Goal: Task Accomplishment & Management: Use online tool/utility

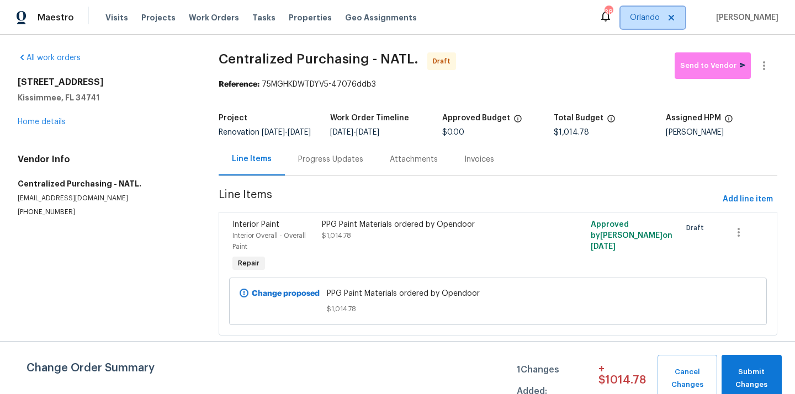
click at [647, 23] on span "Orlando" at bounding box center [652, 18] width 65 height 22
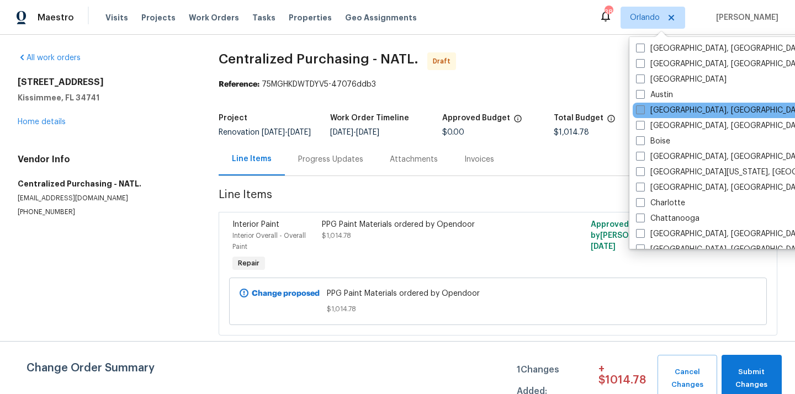
scroll to position [18, 0]
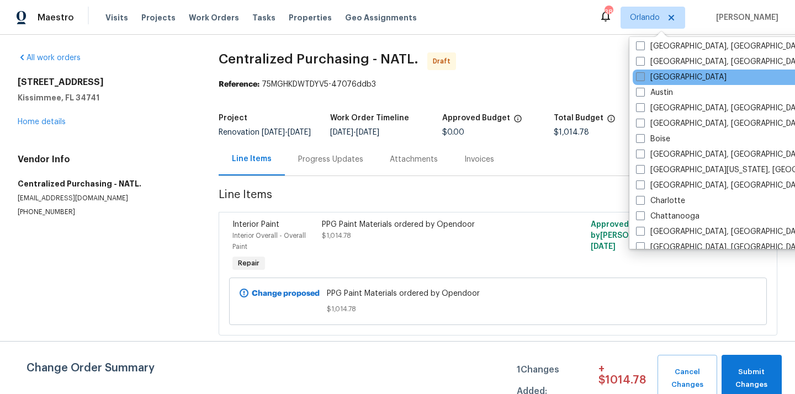
click at [656, 75] on label "[GEOGRAPHIC_DATA]" at bounding box center [681, 77] width 90 height 11
click at [643, 75] on input "[GEOGRAPHIC_DATA]" at bounding box center [639, 75] width 7 height 7
checkbox input "true"
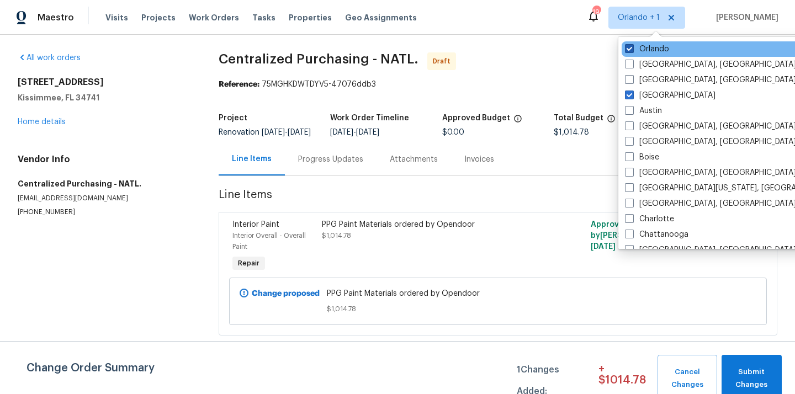
click at [643, 47] on label "Orlando" at bounding box center [647, 49] width 44 height 11
click at [632, 47] on input "Orlando" at bounding box center [628, 47] width 7 height 7
checkbox input "false"
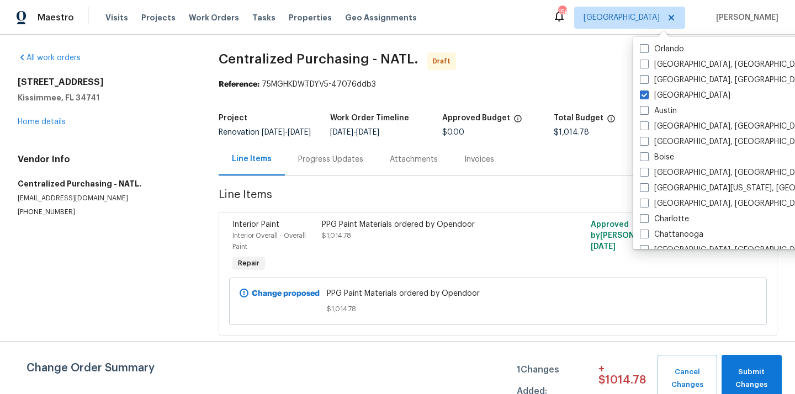
click at [522, 136] on figure "Approved Budget $0.00" at bounding box center [497, 125] width 111 height 22
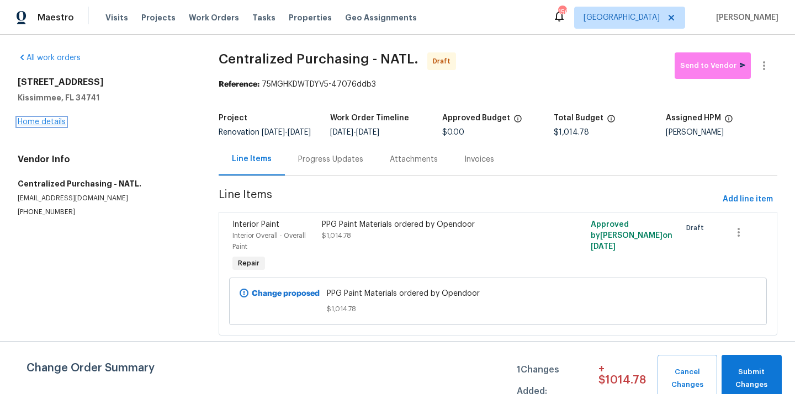
click at [46, 125] on link "Home details" at bounding box center [42, 122] width 48 height 8
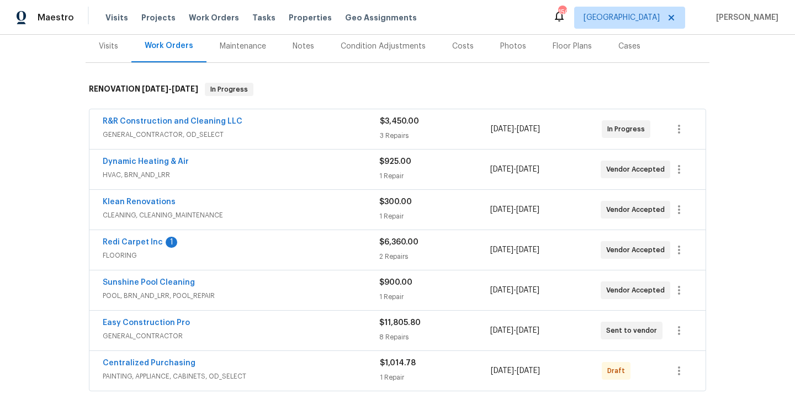
scroll to position [196, 0]
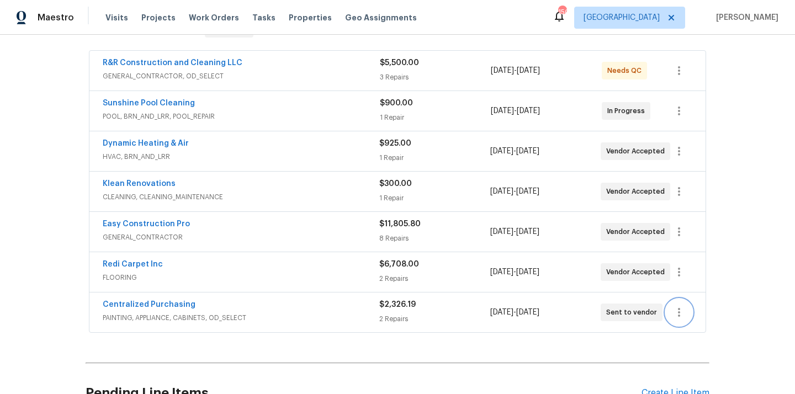
click at [673, 311] on icon "button" at bounding box center [678, 312] width 13 height 13
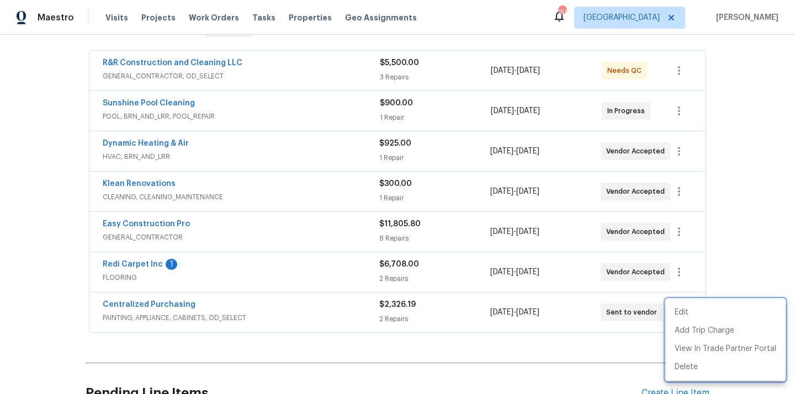
click at [744, 153] on div at bounding box center [397, 197] width 795 height 394
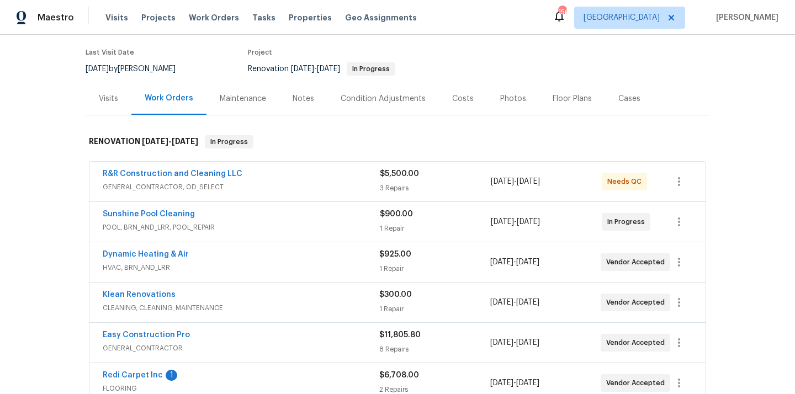
scroll to position [28, 0]
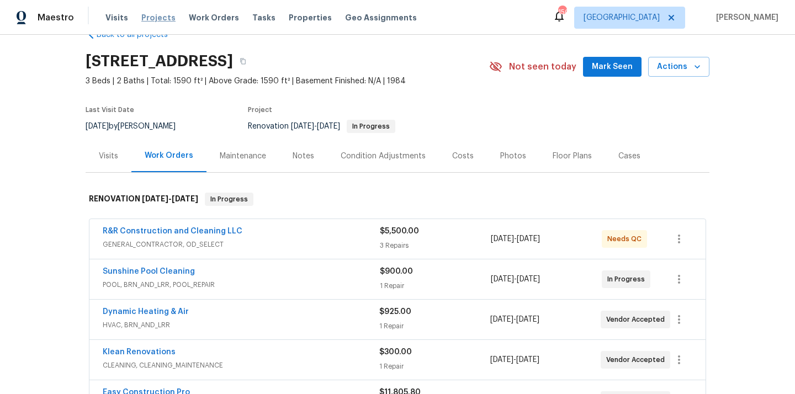
click at [157, 18] on span "Projects" at bounding box center [158, 17] width 34 height 11
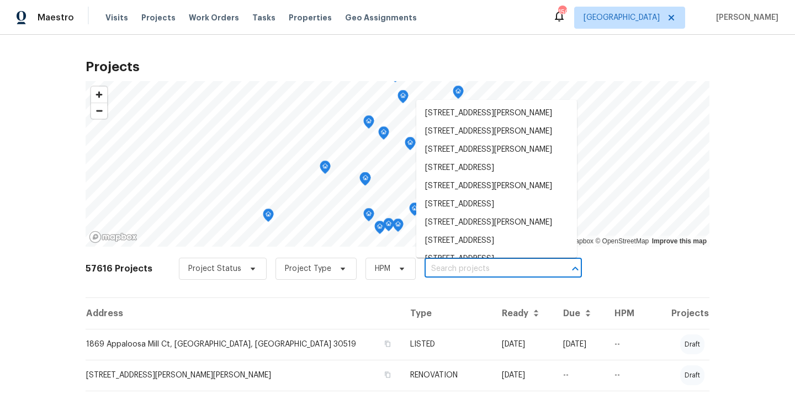
click at [445, 265] on input "text" at bounding box center [487, 268] width 126 height 17
paste input "[STREET_ADDRESS]"
type input "[STREET_ADDRESS]"
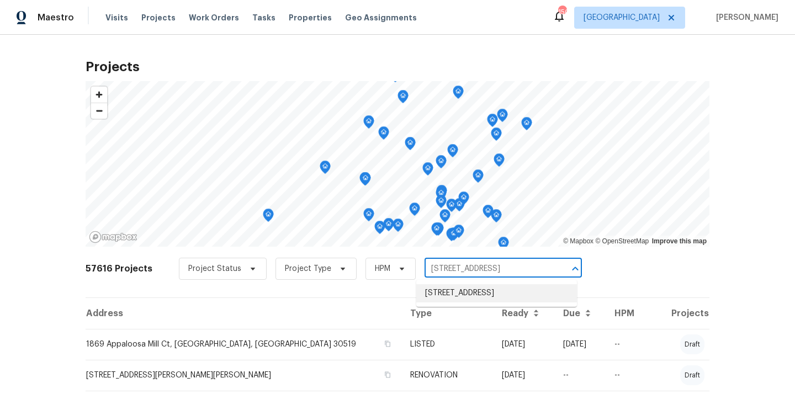
click at [450, 298] on li "[STREET_ADDRESS]" at bounding box center [496, 293] width 161 height 18
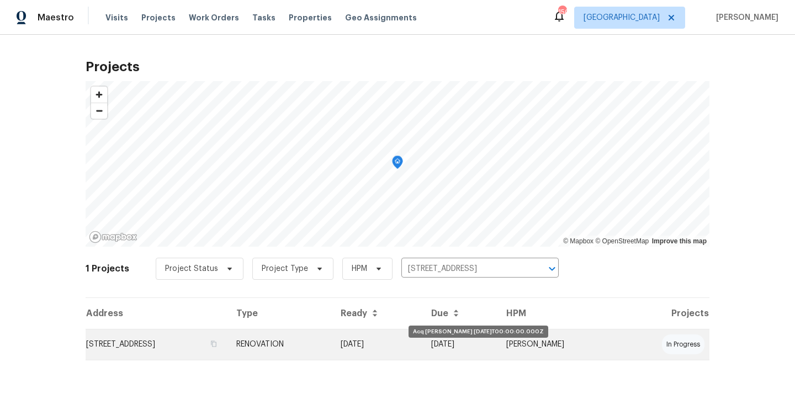
click at [412, 343] on td "[DATE]" at bounding box center [377, 344] width 90 height 31
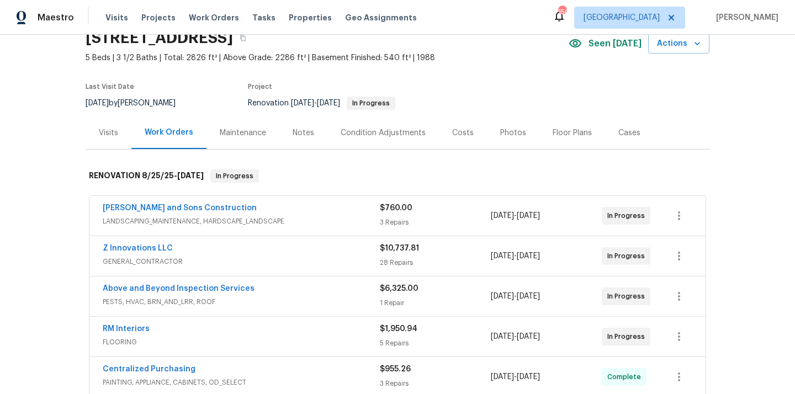
scroll to position [51, 0]
drag, startPoint x: 174, startPoint y: 248, endPoint x: 95, endPoint y: 247, distance: 79.5
click at [94, 247] on div "Z Innovations LLC GENERAL_CONTRACTOR $10,737.81 28 Repairs [DATE] - [DATE] In P…" at bounding box center [397, 256] width 616 height 40
copy link "Z Innovations LLC"
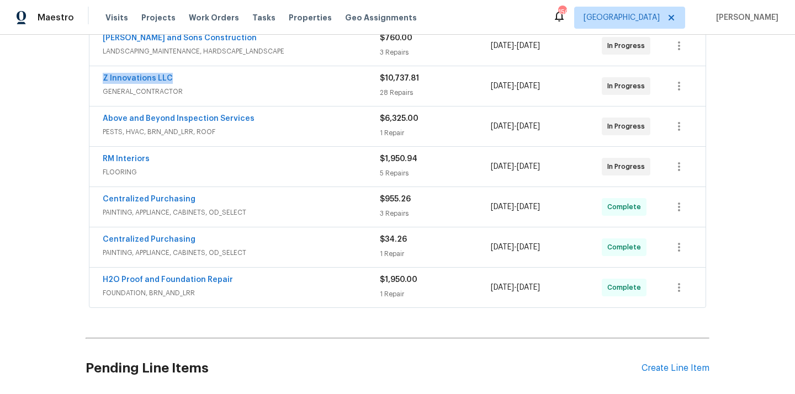
scroll to position [307, 0]
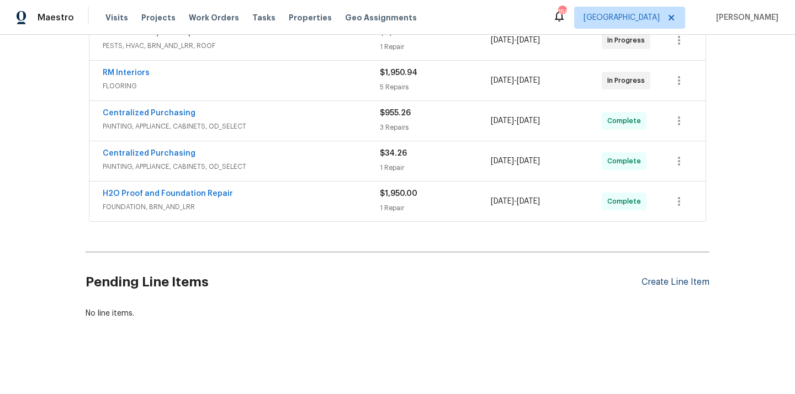
click at [657, 286] on div "Create Line Item" at bounding box center [675, 282] width 68 height 10
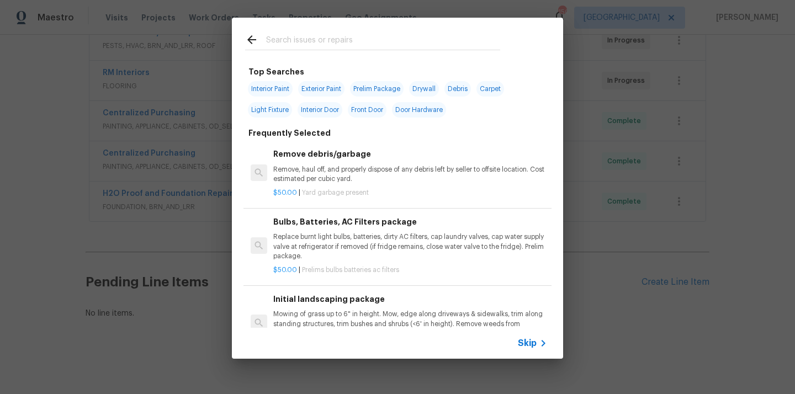
click at [384, 48] on input "text" at bounding box center [383, 41] width 234 height 17
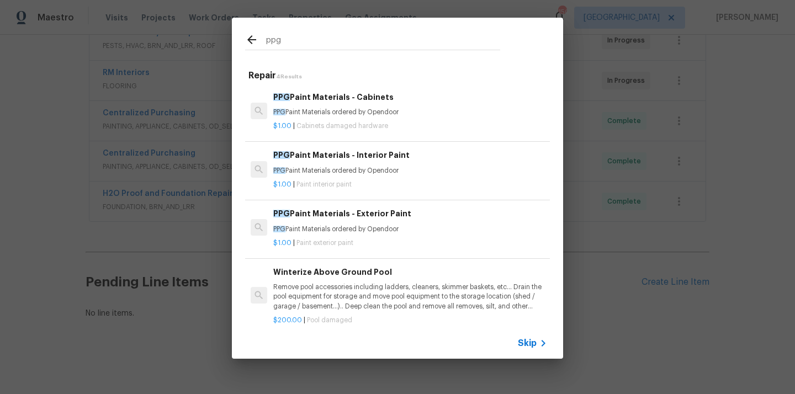
type input "ppg"
click at [369, 158] on h6 "PPG Paint Materials - Interior Paint" at bounding box center [410, 155] width 274 height 12
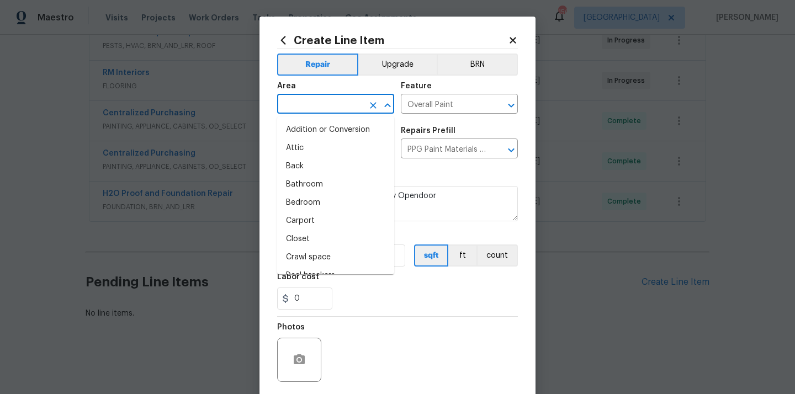
click at [347, 106] on input "text" at bounding box center [320, 105] width 86 height 17
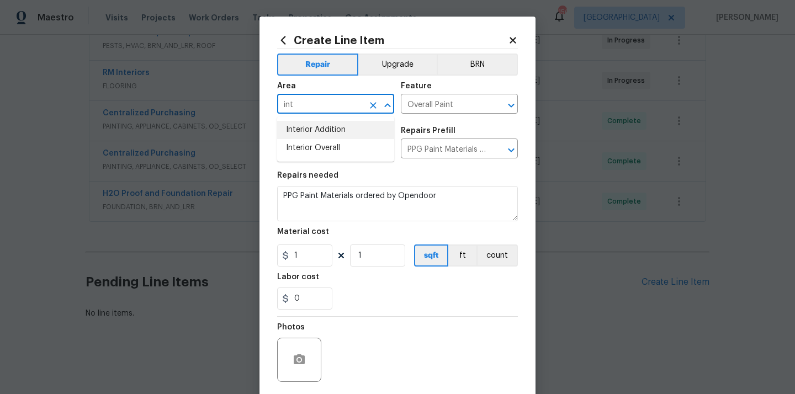
click at [341, 138] on li "Interior Addition" at bounding box center [335, 130] width 117 height 18
click at [324, 141] on li "Interior Overall" at bounding box center [335, 148] width 117 height 18
type input "Interior Overall"
drag, startPoint x: 304, startPoint y: 260, endPoint x: 272, endPoint y: 260, distance: 32.0
click at [275, 260] on div "Create Line Item Repair Upgrade BRN Area Interior Overall ​ Feature Overall Pai…" at bounding box center [397, 238] width 276 height 442
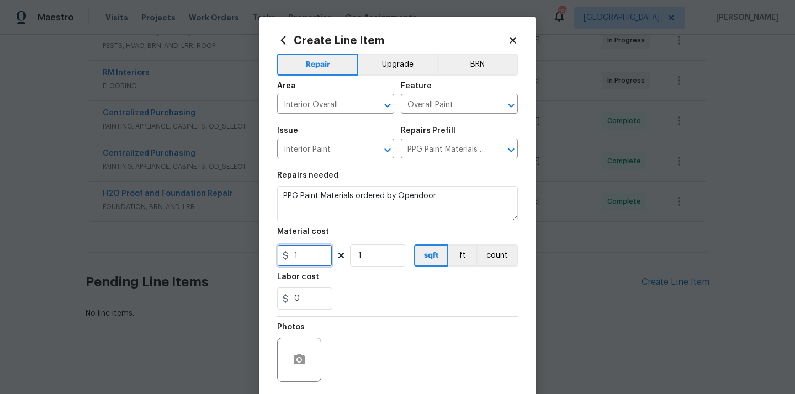
paste input "61.33"
type input "61.33"
click at [363, 284] on div "Labor cost" at bounding box center [397, 280] width 241 height 14
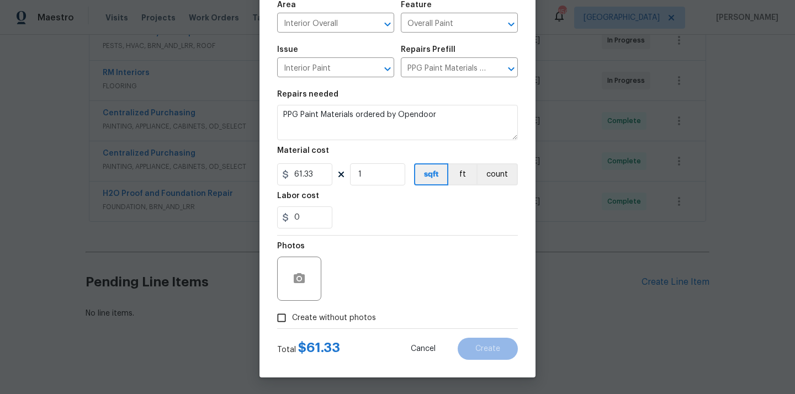
click at [339, 322] on span "Create without photos" at bounding box center [334, 318] width 84 height 12
click at [292, 322] on input "Create without photos" at bounding box center [281, 317] width 21 height 21
checkbox input "true"
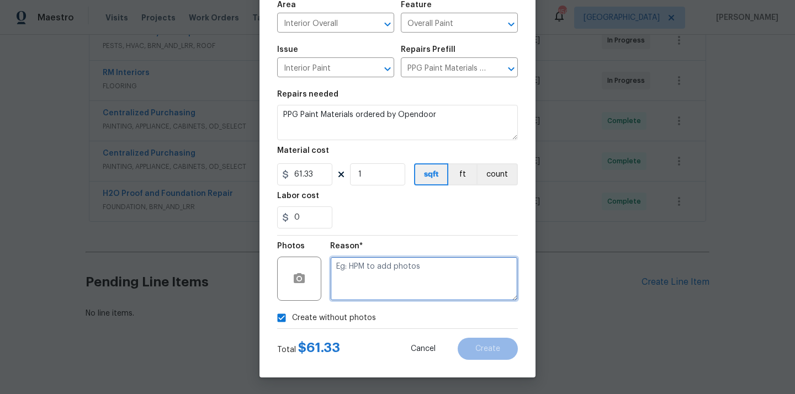
click at [372, 272] on textarea at bounding box center [424, 279] width 188 height 44
type textarea "N/A"
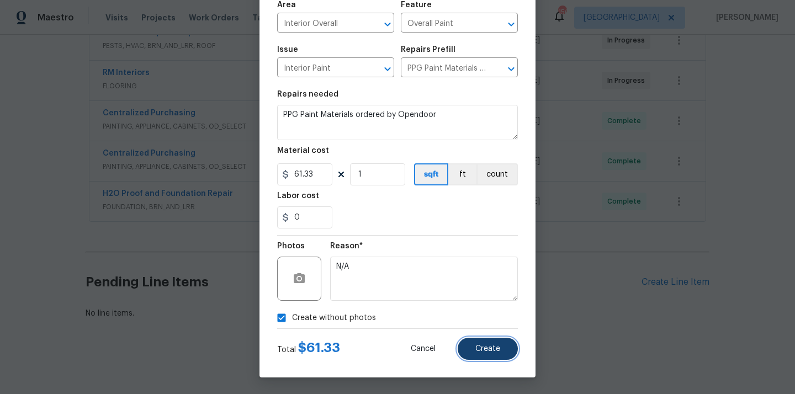
click at [483, 343] on button "Create" at bounding box center [487, 349] width 60 height 22
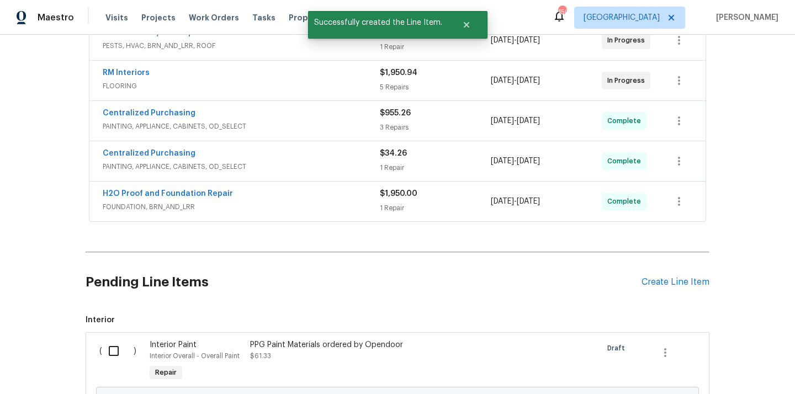
click at [113, 355] on input "checkbox" at bounding box center [117, 350] width 31 height 23
checkbox input "true"
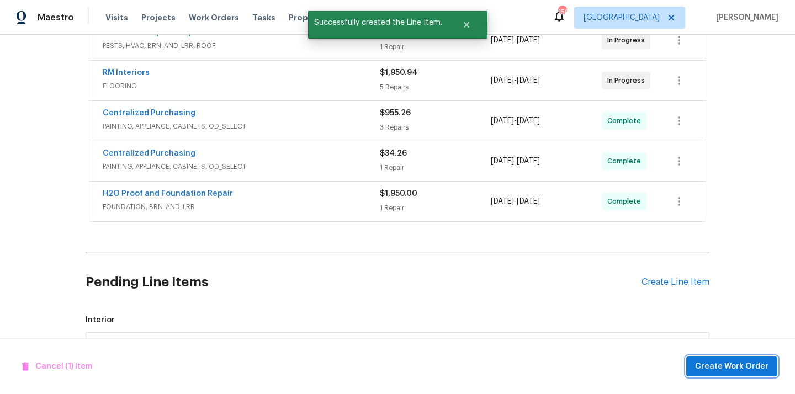
click at [706, 362] on span "Create Work Order" at bounding box center [731, 367] width 73 height 14
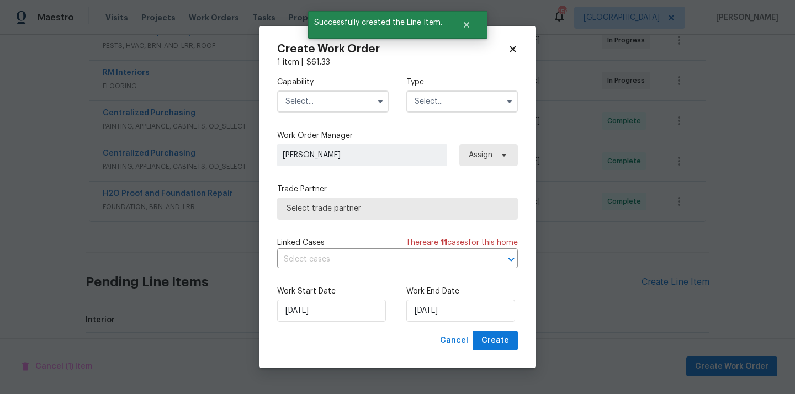
click at [338, 100] on input "text" at bounding box center [332, 101] width 111 height 22
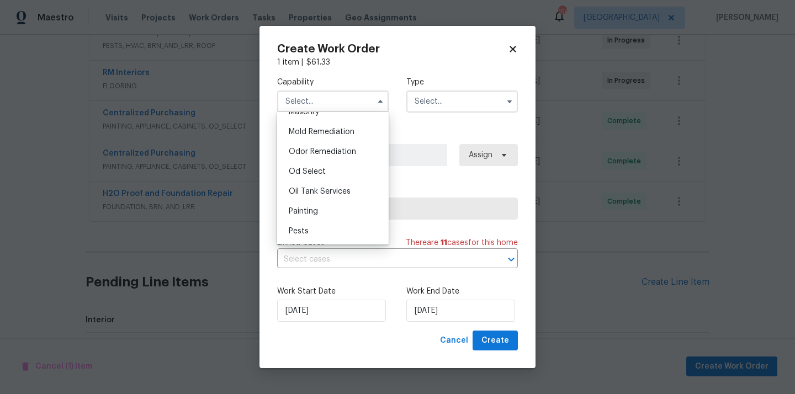
scroll to position [903, 0]
click at [337, 152] on div "Painting" at bounding box center [333, 149] width 106 height 20
type input "Painting"
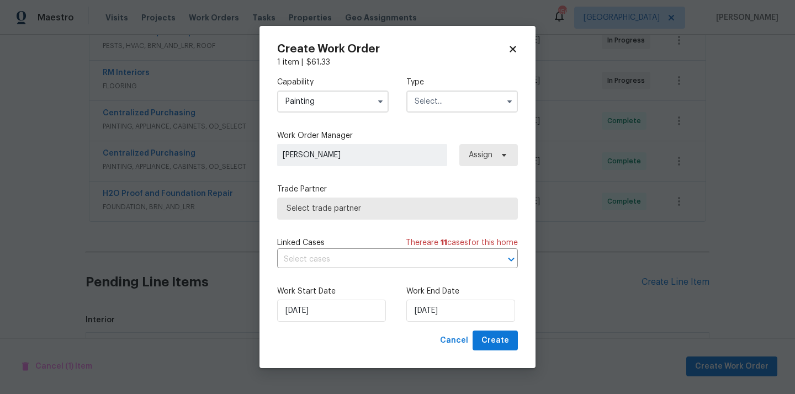
click at [461, 97] on input "text" at bounding box center [461, 101] width 111 height 22
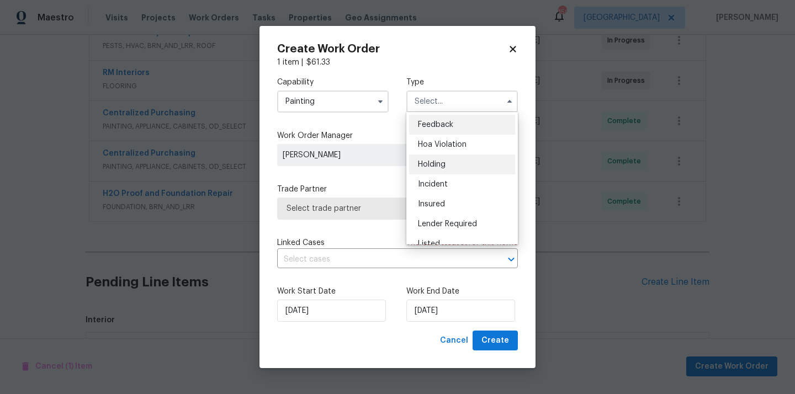
scroll to position [251, 0]
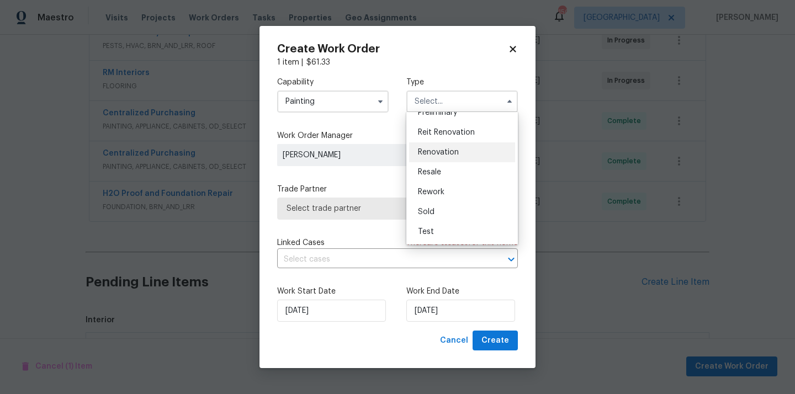
click at [456, 155] on span "Renovation" at bounding box center [438, 152] width 41 height 8
type input "Renovation"
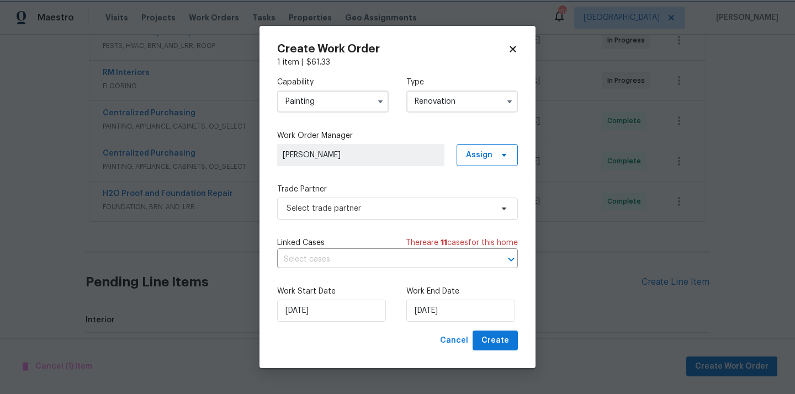
scroll to position [0, 0]
click at [491, 158] on span "Assign" at bounding box center [479, 155] width 26 height 11
click at [483, 203] on div "Assign to me" at bounding box center [489, 201] width 48 height 11
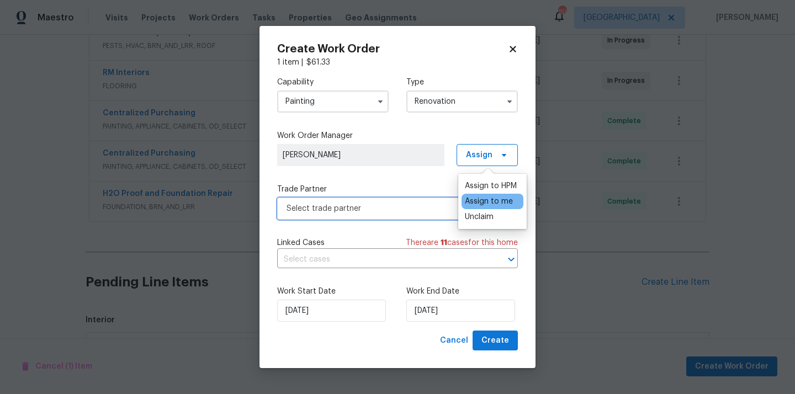
click at [367, 207] on span "Select trade partner" at bounding box center [389, 208] width 206 height 11
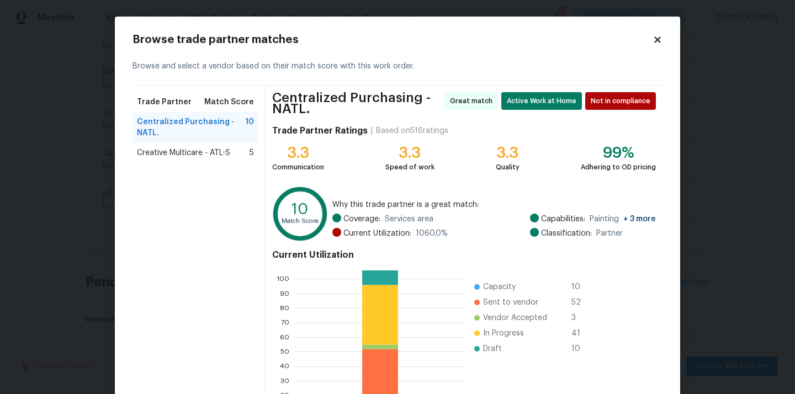
scroll to position [97, 0]
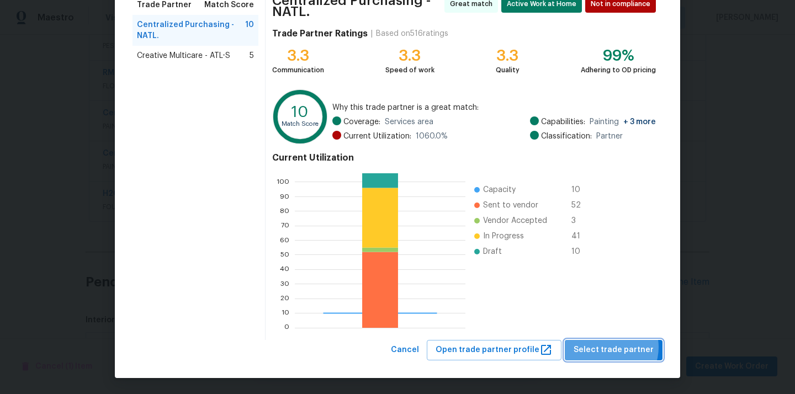
click at [611, 347] on span "Select trade partner" at bounding box center [613, 350] width 80 height 14
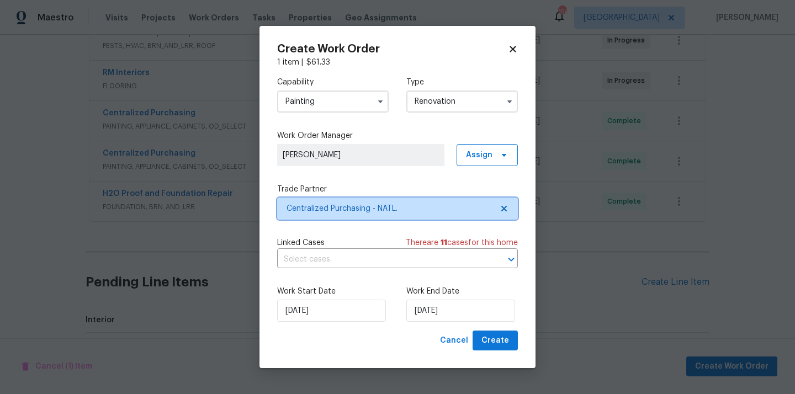
scroll to position [0, 0]
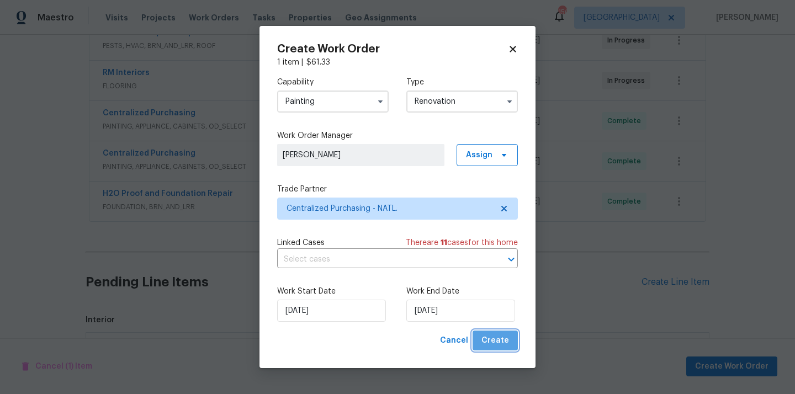
click at [507, 342] on span "Create" at bounding box center [495, 341] width 28 height 14
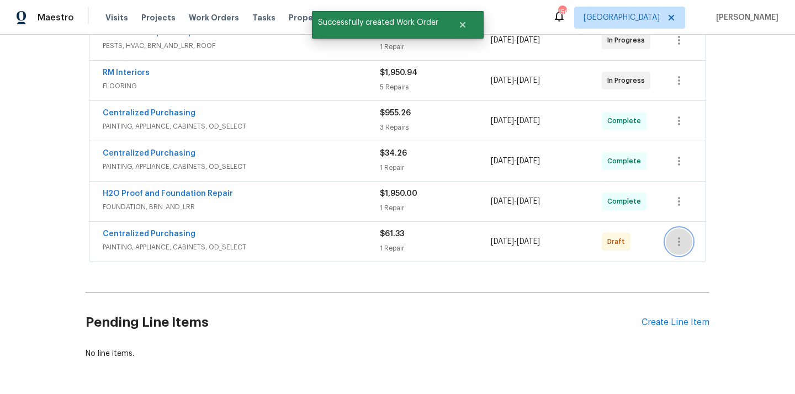
click at [672, 241] on icon "button" at bounding box center [678, 241] width 13 height 13
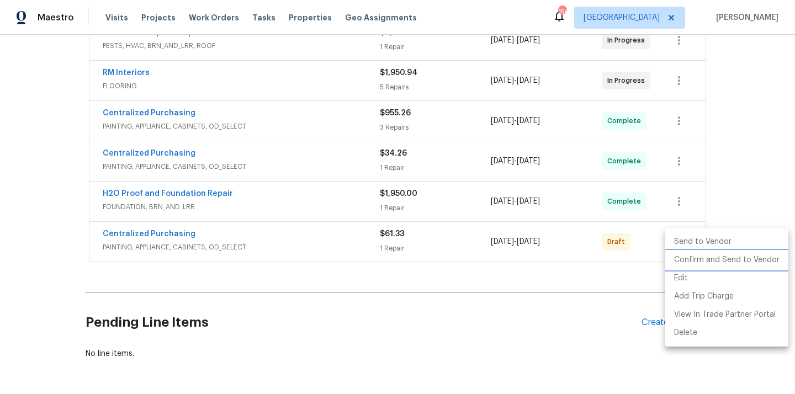
click at [676, 253] on li "Confirm and Send to Vendor" at bounding box center [726, 260] width 123 height 18
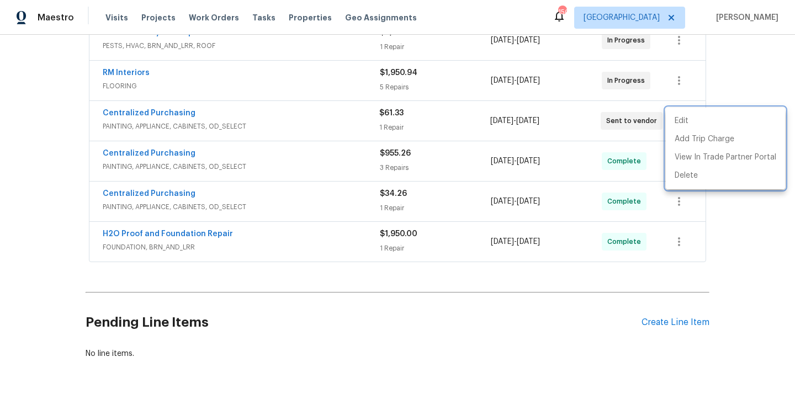
click at [275, 222] on div at bounding box center [397, 197] width 795 height 394
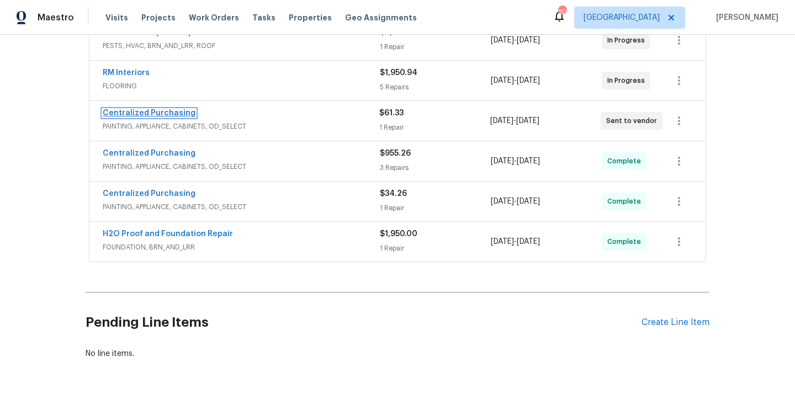
click at [168, 110] on link "Centralized Purchasing" at bounding box center [149, 113] width 93 height 8
